Goal: Task Accomplishment & Management: Manage account settings

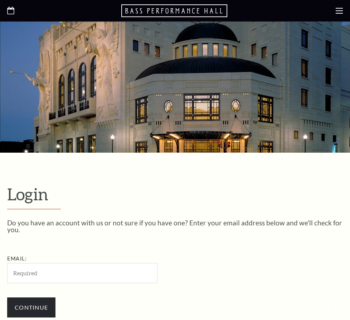
scroll to position [185, 0]
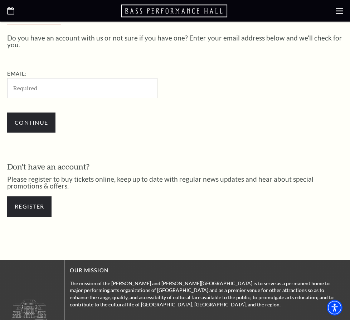
click at [283, 116] on div "Do you have an account with us or not sure if you have one? Enter your email ad…" at bounding box center [175, 86] width 336 height 105
click at [72, 91] on input "Email:" at bounding box center [82, 88] width 150 height 20
paste input "veggiesontheside@gmail.com"
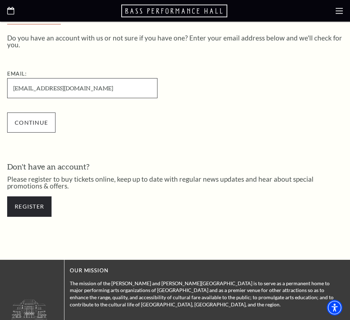
type input "veggiesontheside@gmail.com"
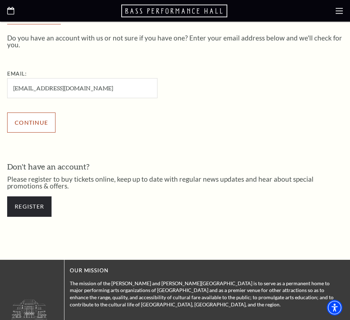
click at [31, 123] on input "Continue" at bounding box center [31, 122] width 48 height 20
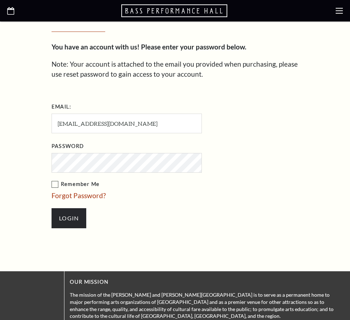
scroll to position [220, 0]
click at [77, 209] on input "Login" at bounding box center [69, 218] width 35 height 20
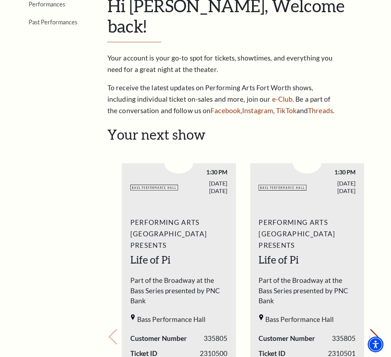
scroll to position [269, 0]
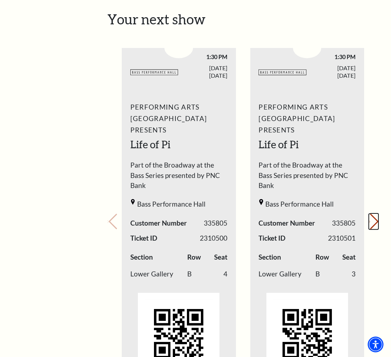
click at [350, 220] on icon "Next slide" at bounding box center [369, 221] width 1 height 3
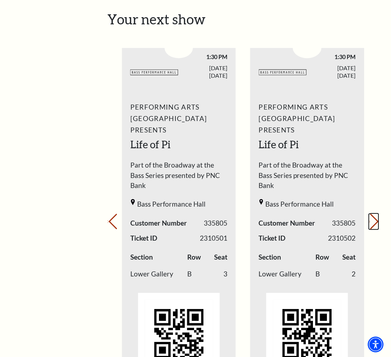
click at [350, 220] on icon "Next slide" at bounding box center [369, 221] width 1 height 3
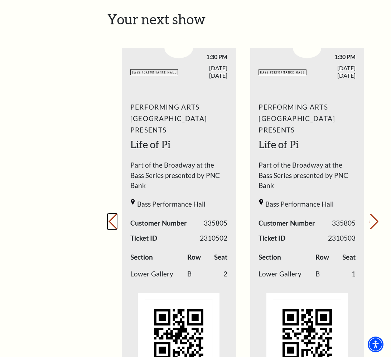
click at [109, 220] on icon "Previous slide" at bounding box center [107, 221] width 1 height 3
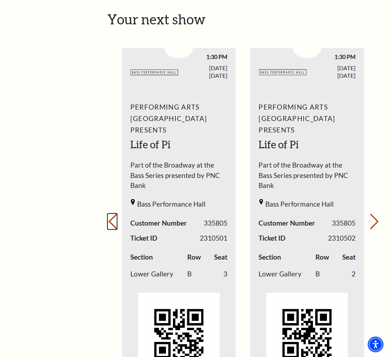
click at [109, 220] on icon "Previous slide" at bounding box center [107, 221] width 1 height 3
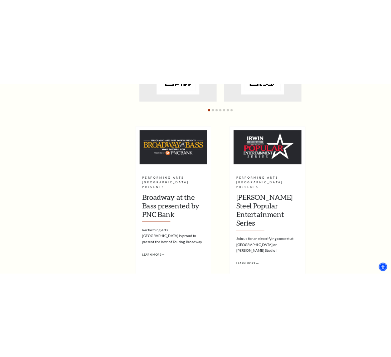
scroll to position [654, 0]
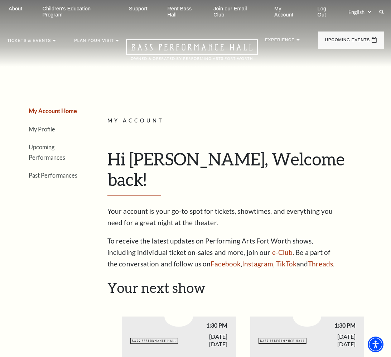
click at [344, 124] on p "My Account" at bounding box center [242, 120] width 271 height 9
click at [352, 152] on h1 "Hi [PERSON_NAME], Welcome back!" at bounding box center [242, 172] width 271 height 47
drag, startPoint x: 366, startPoint y: 123, endPoint x: 358, endPoint y: 114, distance: 12.9
click at [367, 124] on p "My Account" at bounding box center [242, 120] width 271 height 9
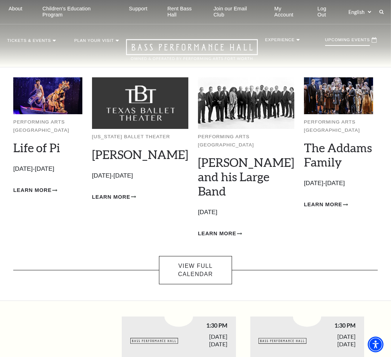
click at [330, 92] on img at bounding box center [338, 95] width 69 height 37
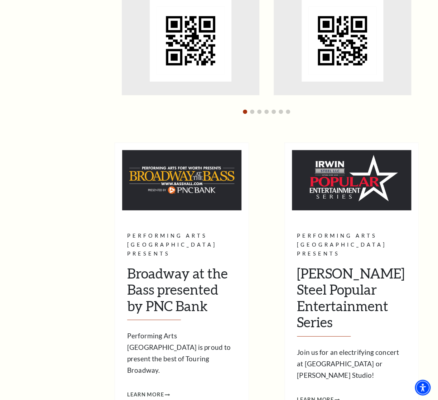
scroll to position [288, 0]
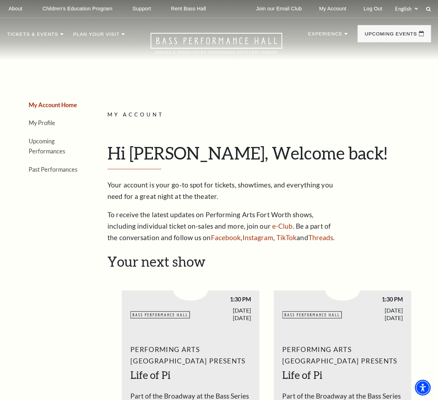
drag, startPoint x: 364, startPoint y: 118, endPoint x: 367, endPoint y: 119, distance: 3.6
click at [365, 118] on p "My Account" at bounding box center [266, 114] width 318 height 9
